Goal: Task Accomplishment & Management: Complete application form

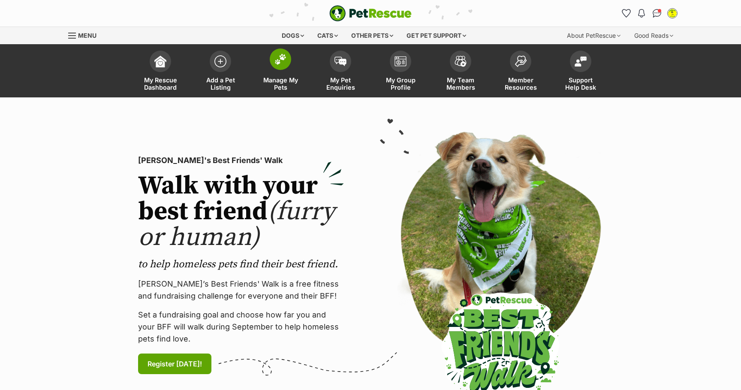
click at [281, 62] on img at bounding box center [280, 59] width 12 height 11
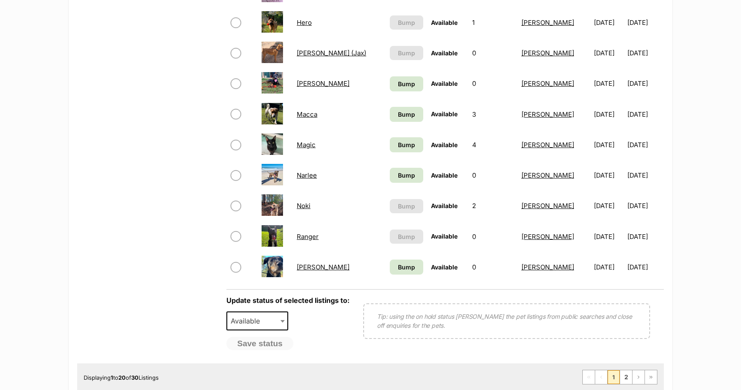
scroll to position [558, 0]
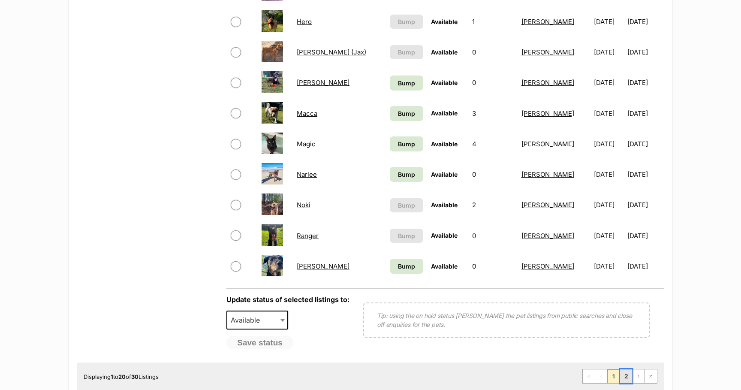
click at [630, 378] on link "2" at bounding box center [626, 376] width 12 height 14
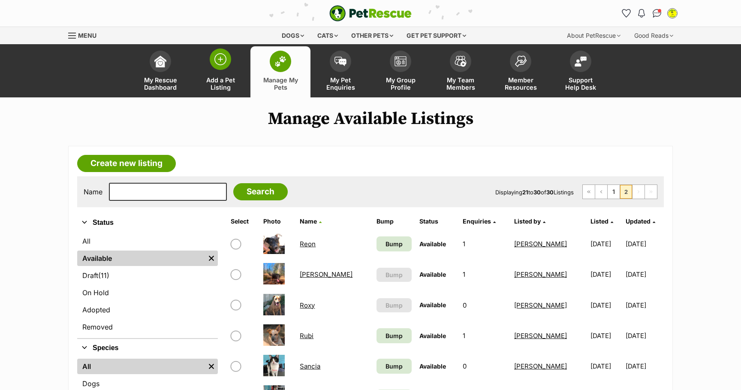
click at [224, 69] on span at bounding box center [220, 58] width 21 height 21
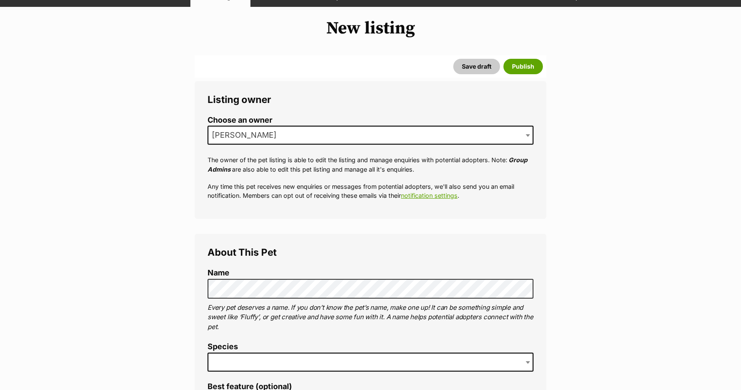
scroll to position [162, 0]
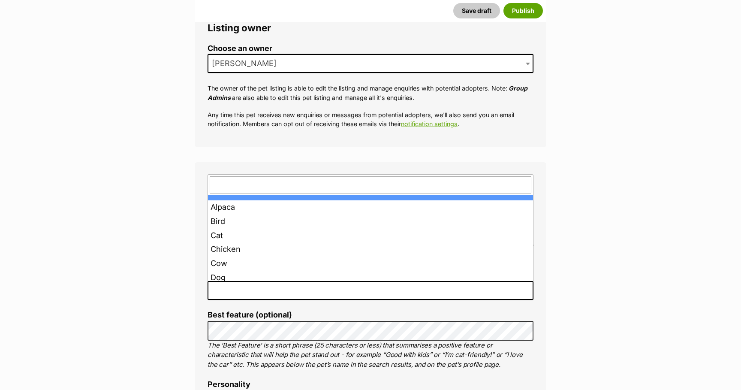
click at [339, 287] on span at bounding box center [371, 290] width 326 height 19
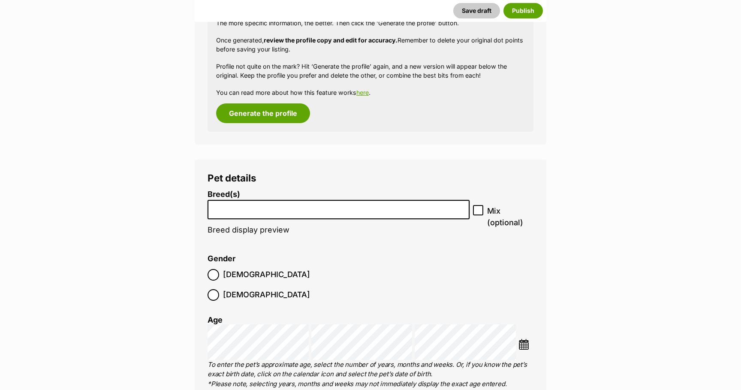
scroll to position [901, 0]
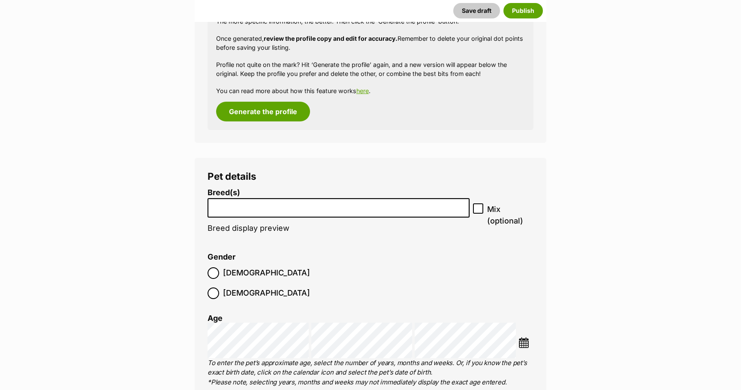
click at [281, 216] on li at bounding box center [339, 208] width 256 height 18
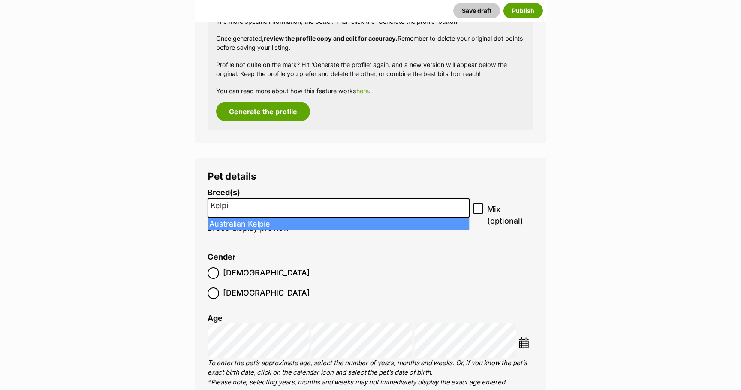
type input "Kelpie"
click at [482, 211] on input "Mix (optional)" at bounding box center [478, 208] width 10 height 10
checkbox input "true"
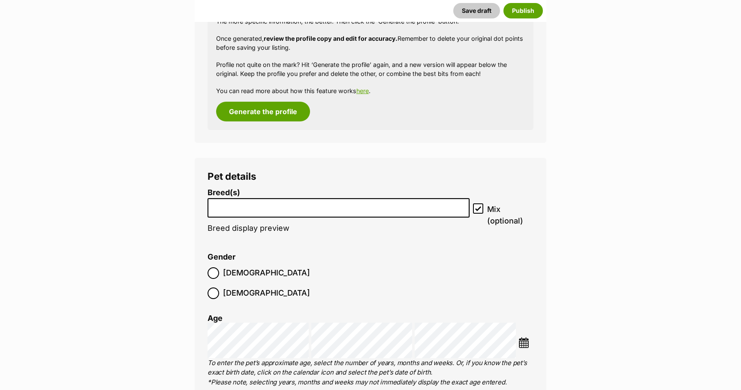
click at [428, 208] on input "search" at bounding box center [339, 205] width 256 height 9
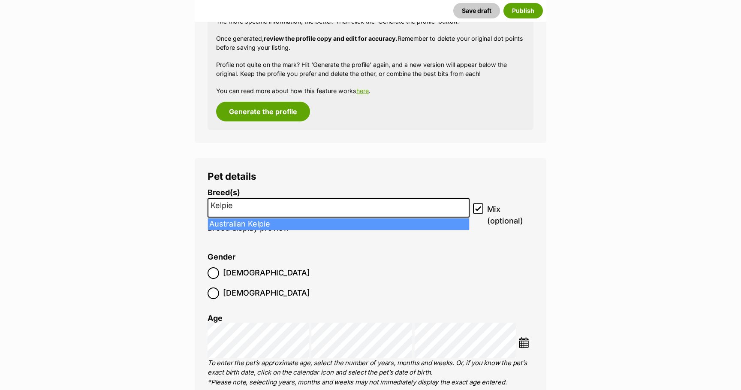
type input "Kelpie"
select select "723"
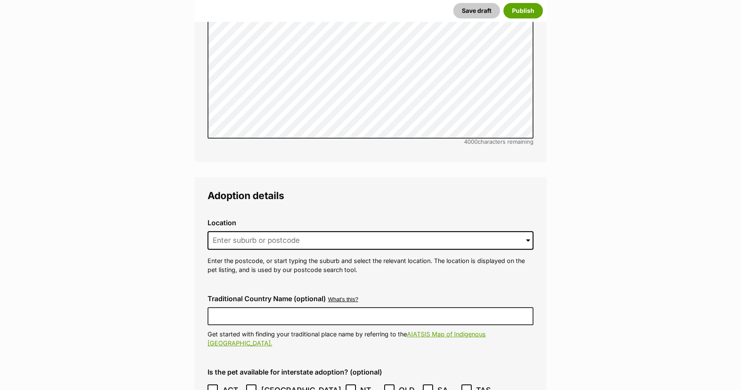
scroll to position [1855, 0]
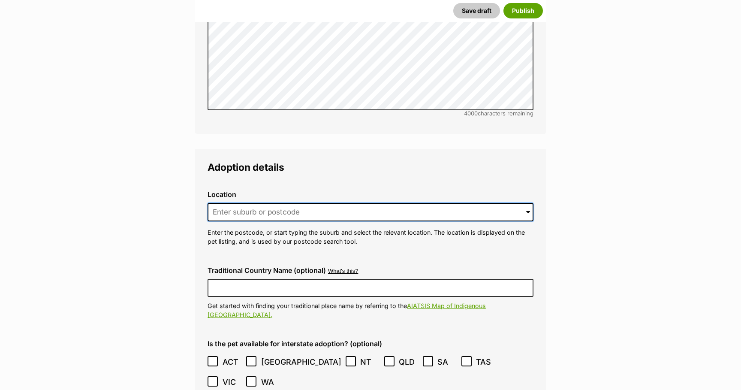
click at [247, 203] on input at bounding box center [371, 212] width 326 height 19
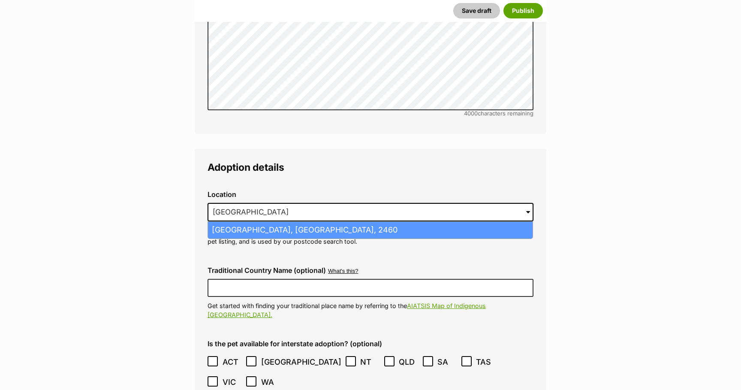
click at [250, 222] on li "Eatonsville, New South Wales, 2460" at bounding box center [370, 230] width 325 height 17
type input "Eatonsville, New South Wales, 2460"
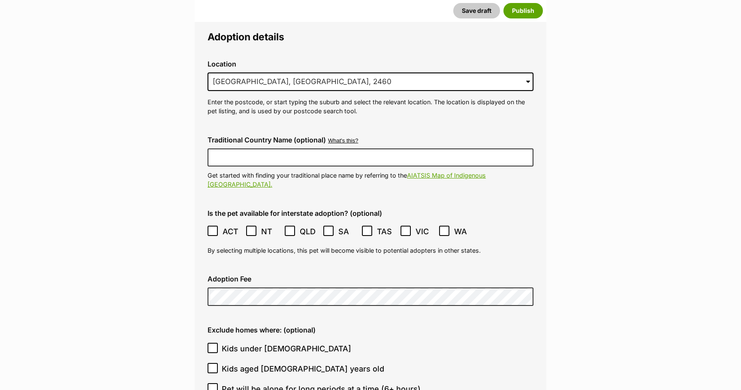
scroll to position [1998, 0]
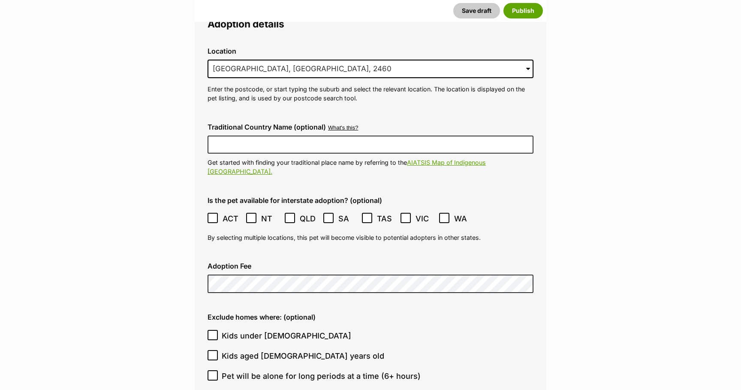
click at [212, 216] on icon at bounding box center [212, 218] width 5 height 4
click at [289, 216] on icon at bounding box center [289, 218] width 5 height 4
click at [408, 215] on icon at bounding box center [406, 218] width 6 height 6
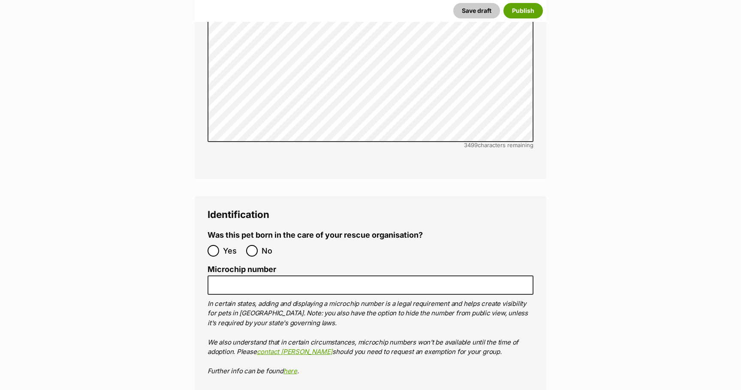
scroll to position [2595, 0]
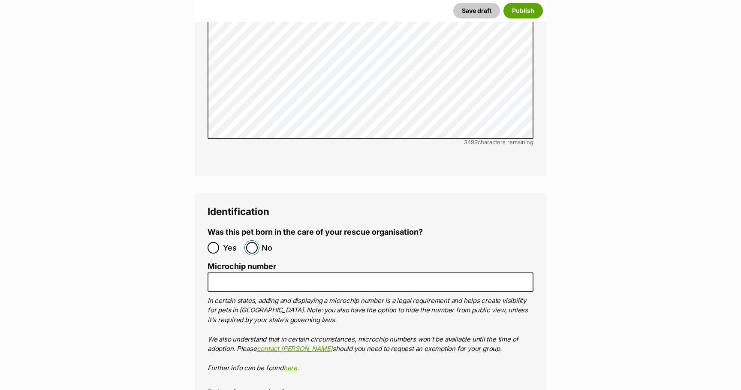
click at [253, 242] on input "No" at bounding box center [252, 248] width 12 height 12
radio input "true"
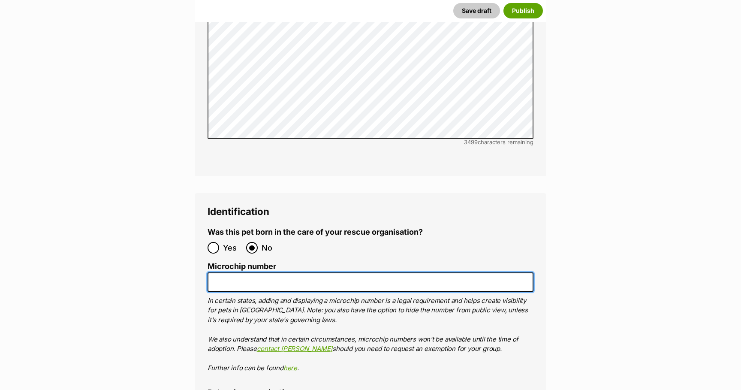
click at [254, 272] on input "Microchip number" at bounding box center [371, 281] width 326 height 19
paste input "991003001883330"
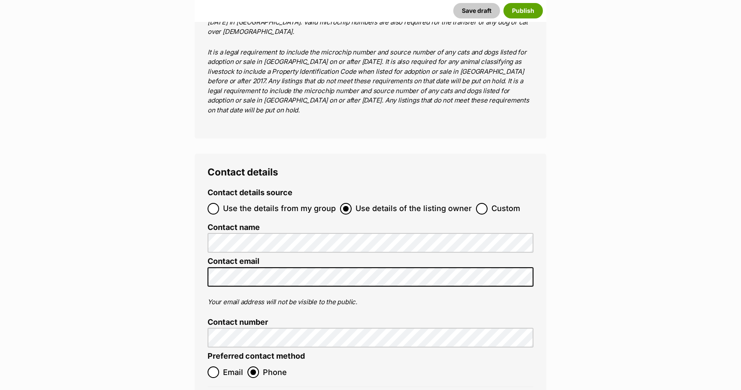
scroll to position [3224, 0]
type input "991003001883330"
click at [212, 202] on input "Use the details from my group" at bounding box center [214, 208] width 12 height 12
radio input "true"
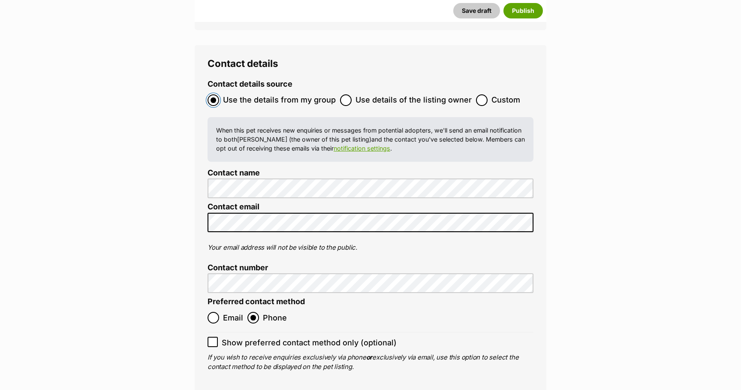
scroll to position [3290, 0]
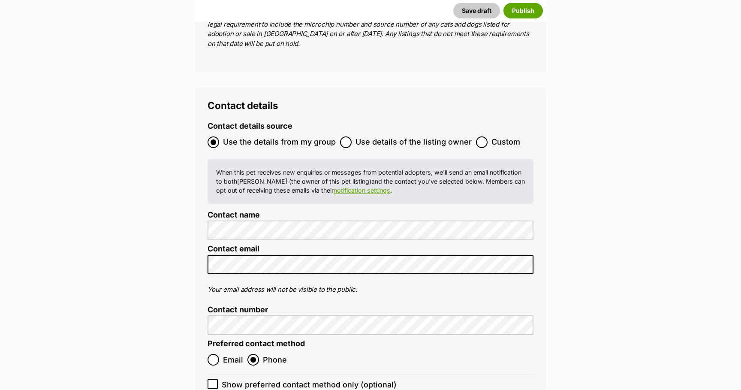
drag, startPoint x: 520, startPoint y: 200, endPoint x: 558, endPoint y: 130, distance: 80.2
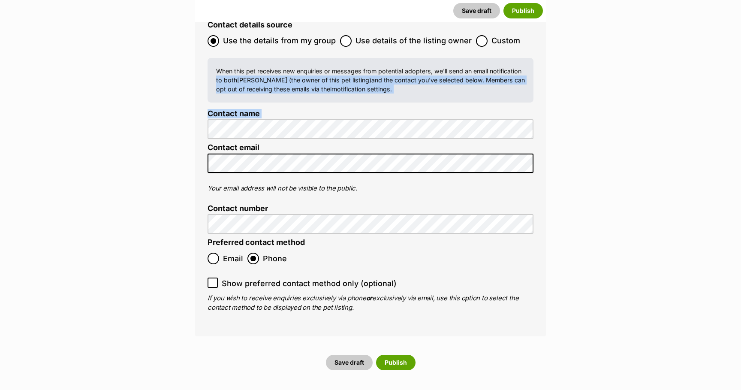
scroll to position [3412, 0]
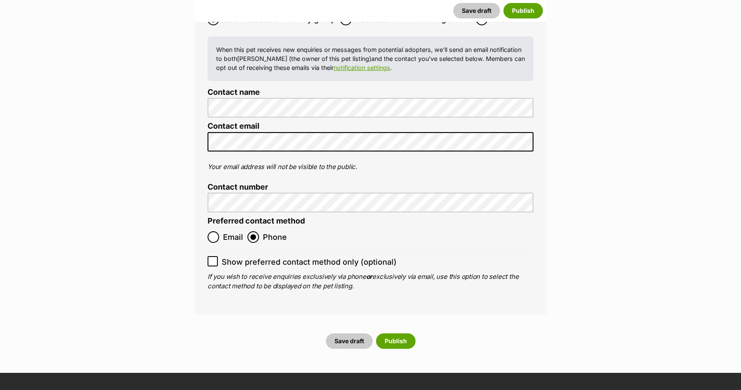
click at [400, 333] on button "Publish" at bounding box center [395, 340] width 39 height 15
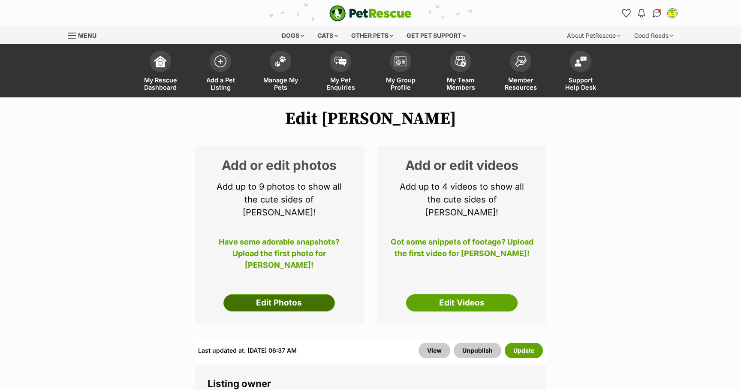
click at [281, 294] on link "Edit Photos" at bounding box center [278, 302] width 111 height 17
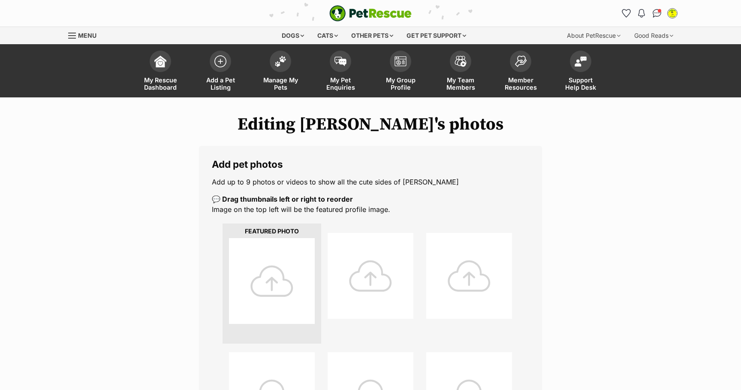
click at [276, 290] on div at bounding box center [272, 281] width 86 height 86
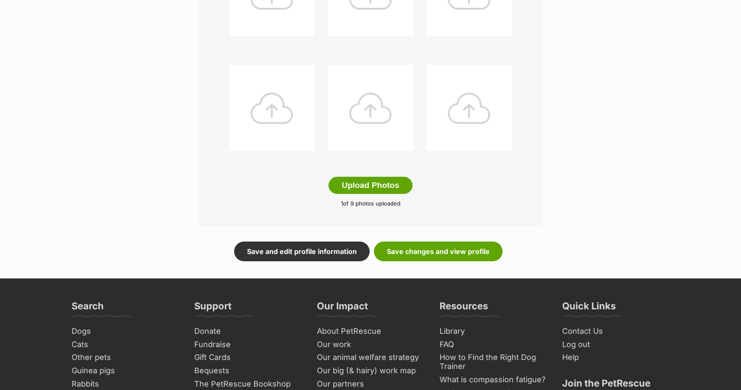
scroll to position [404, 0]
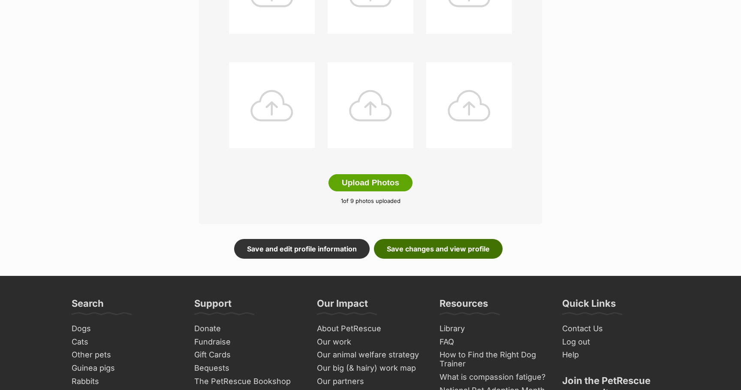
click at [443, 250] on link "Save changes and view profile" at bounding box center [438, 249] width 129 height 20
